Goal: Information Seeking & Learning: Find specific fact

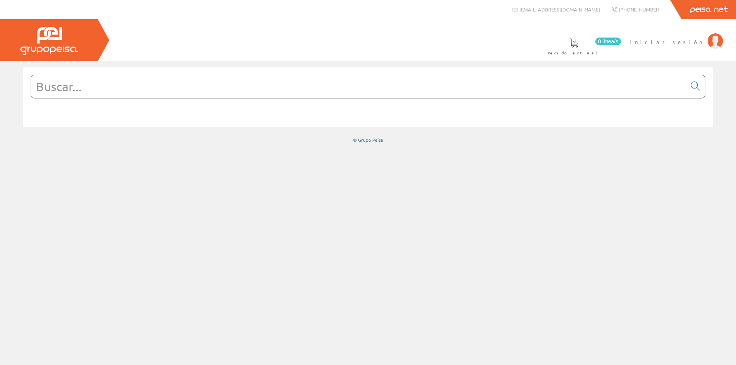
click at [688, 46] on li "Iniciar sesión" at bounding box center [675, 46] width 97 height 29
click at [688, 45] on span "Iniciar sesión" at bounding box center [666, 42] width 74 height 8
click at [167, 93] on input "text" at bounding box center [358, 86] width 655 height 23
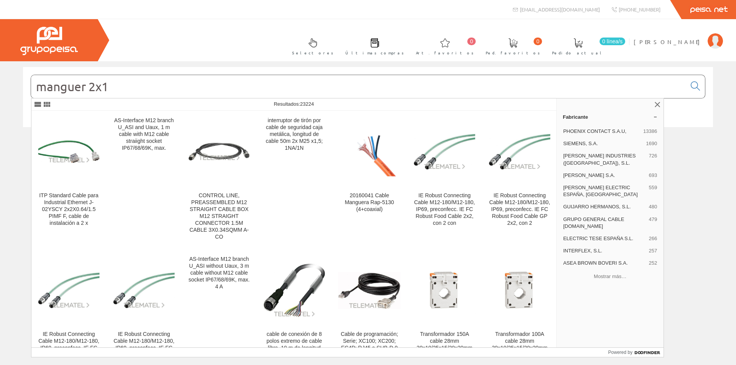
type input "manguer 2x1"
